Goal: Task Accomplishment & Management: Manage account settings

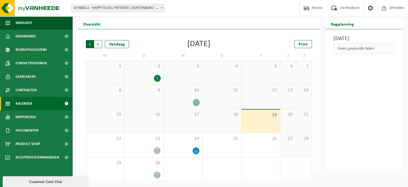
click at [99, 46] on span "Volgende" at bounding box center [98, 44] width 8 height 8
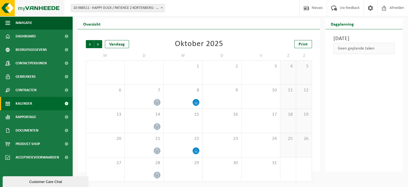
click at [41, 10] on img at bounding box center [32, 8] width 64 height 16
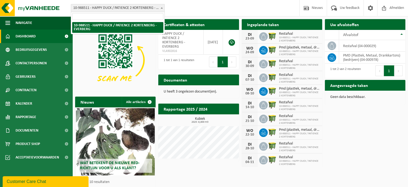
click at [161, 7] on span at bounding box center [161, 7] width 5 height 7
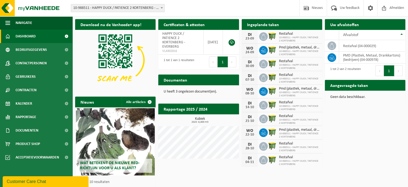
click at [375, 132] on div "Download nu de Vanheede+ app! Verberg Certificaten & attesten Bekijk uw certifi…" at bounding box center [240, 108] width 333 height 185
click at [390, 13] on span "Afmelden" at bounding box center [397, 8] width 17 height 16
